Goal: Task Accomplishment & Management: Manage account settings

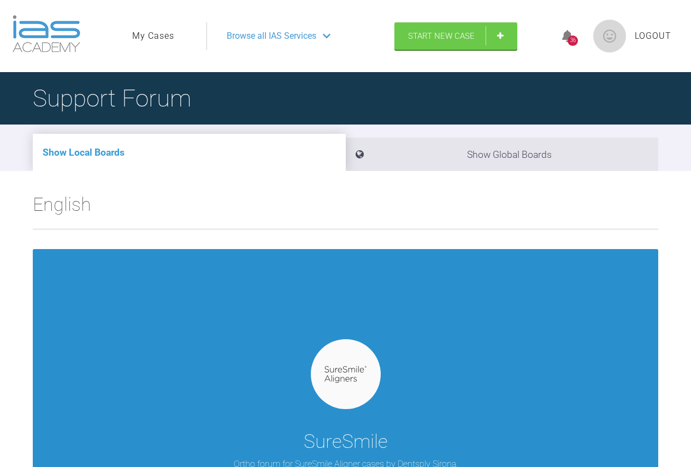
click at [348, 380] on img at bounding box center [346, 374] width 42 height 17
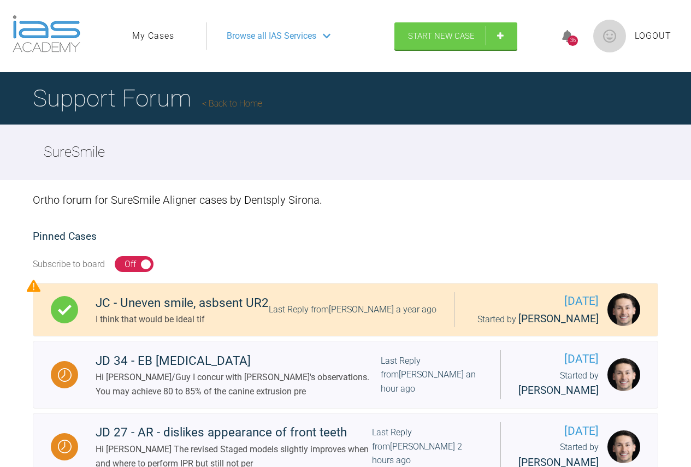
click at [149, 36] on link "My Cases" at bounding box center [153, 36] width 42 height 14
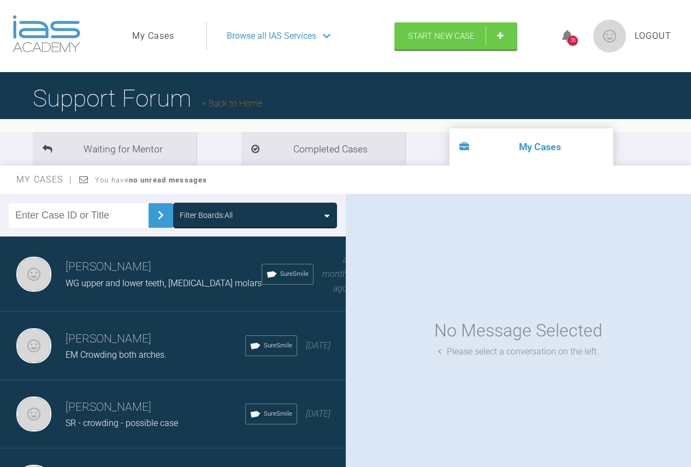
click at [111, 348] on div "EM Crowding both arches." at bounding box center [156, 355] width 180 height 14
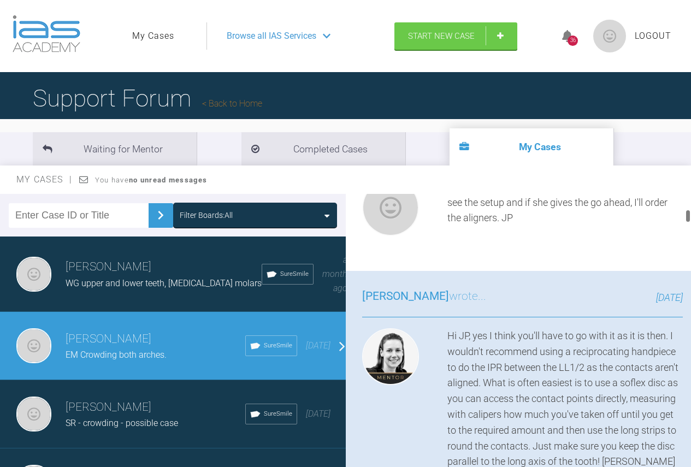
scroll to position [382, 0]
